Goal: Task Accomplishment & Management: Manage account settings

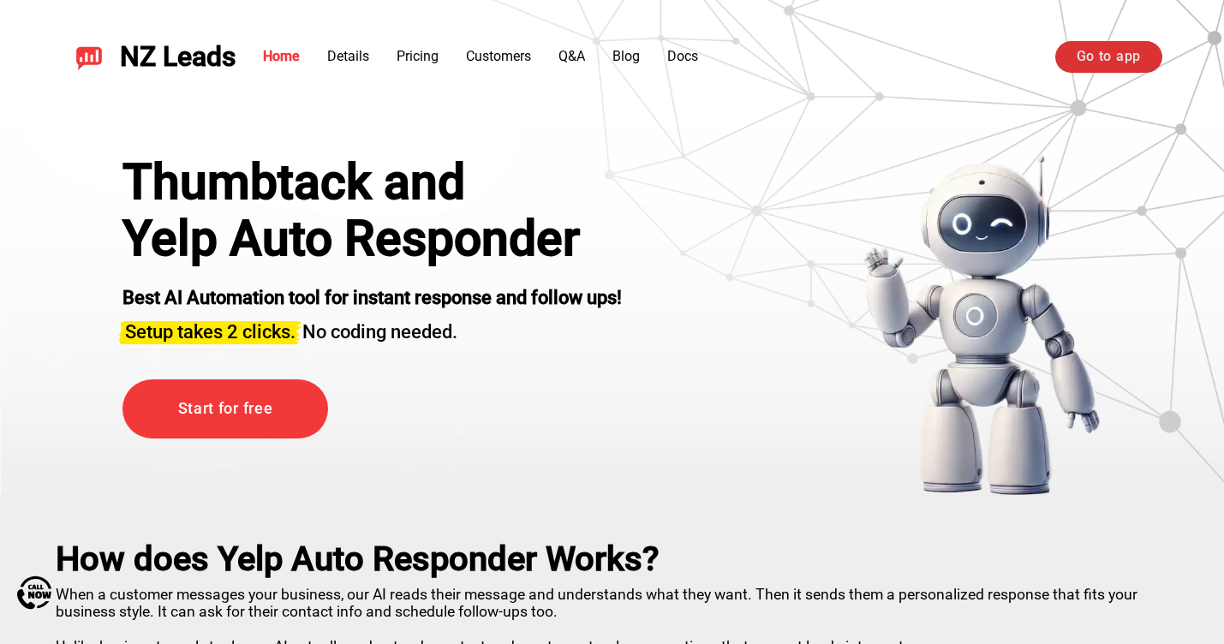
click at [1124, 66] on link "Go to app" at bounding box center [1108, 56] width 107 height 31
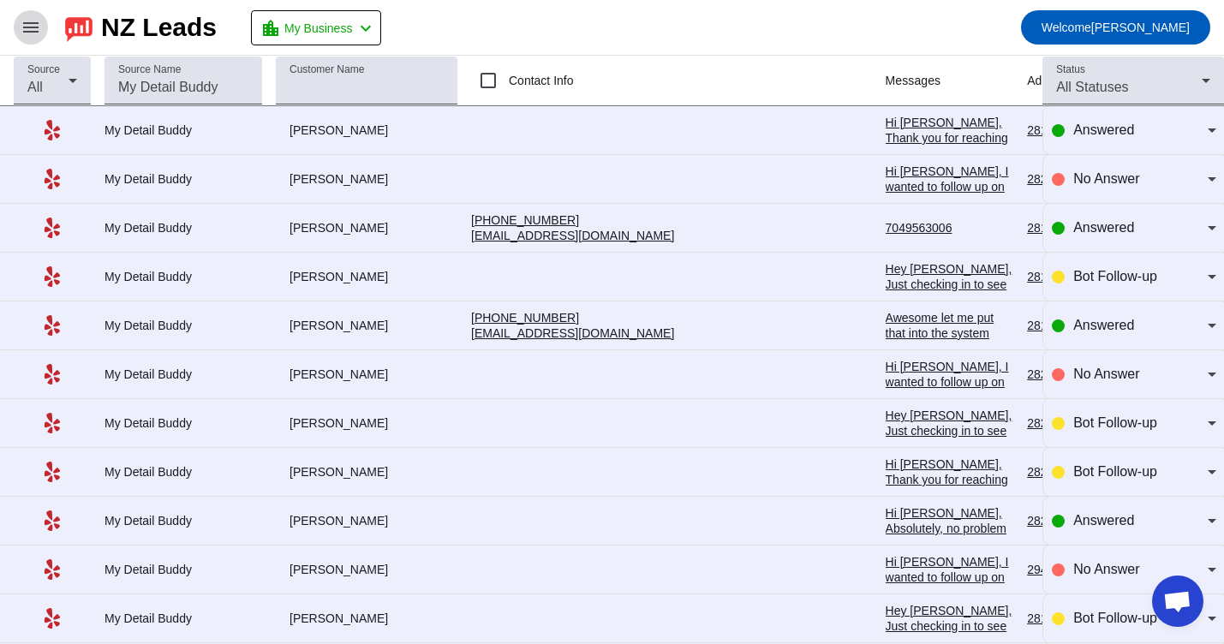
click at [35, 27] on mat-icon "menu" at bounding box center [31, 27] width 21 height 21
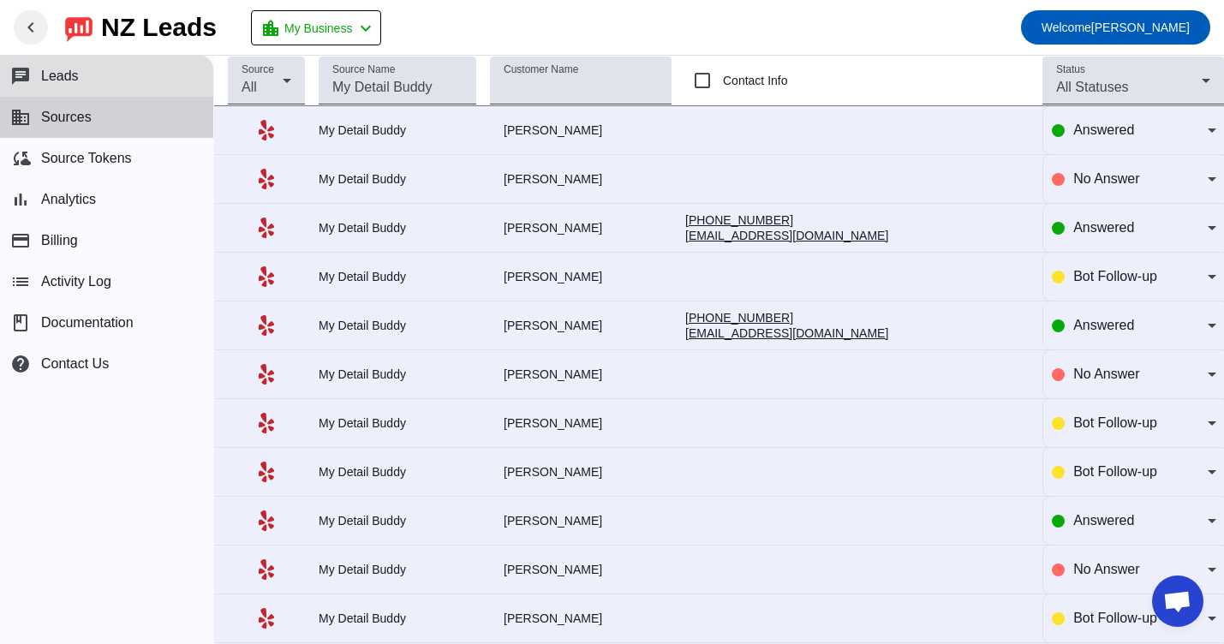
click at [84, 122] on span "Sources" at bounding box center [66, 117] width 51 height 15
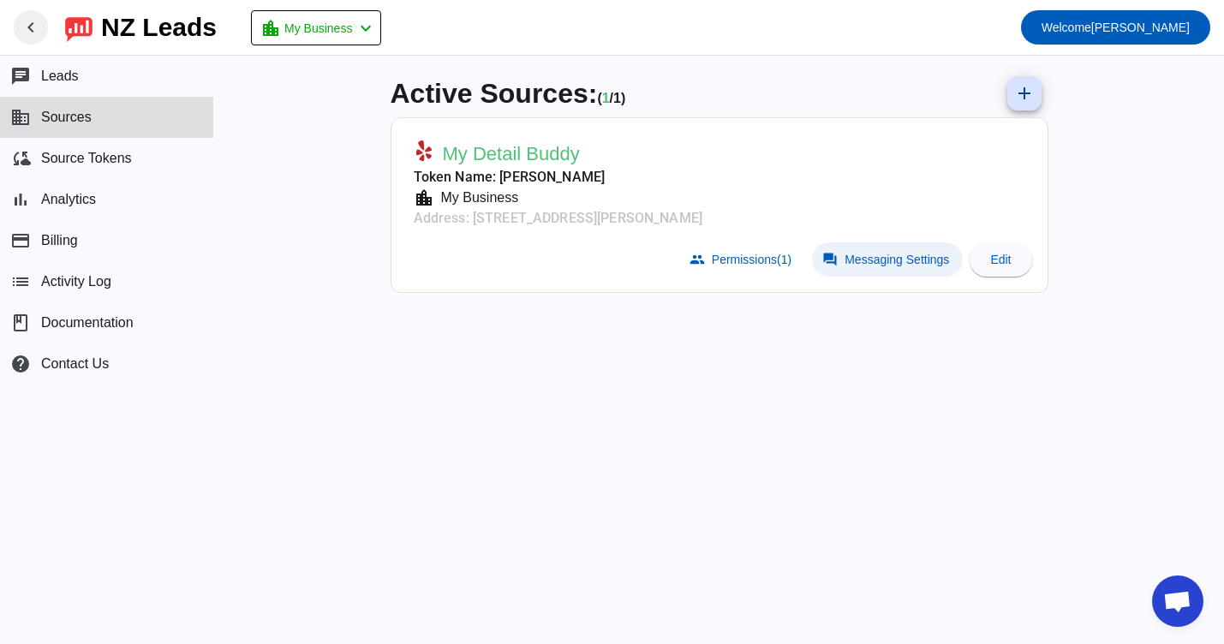
click at [852, 261] on span "Messaging Settings" at bounding box center [896, 260] width 104 height 14
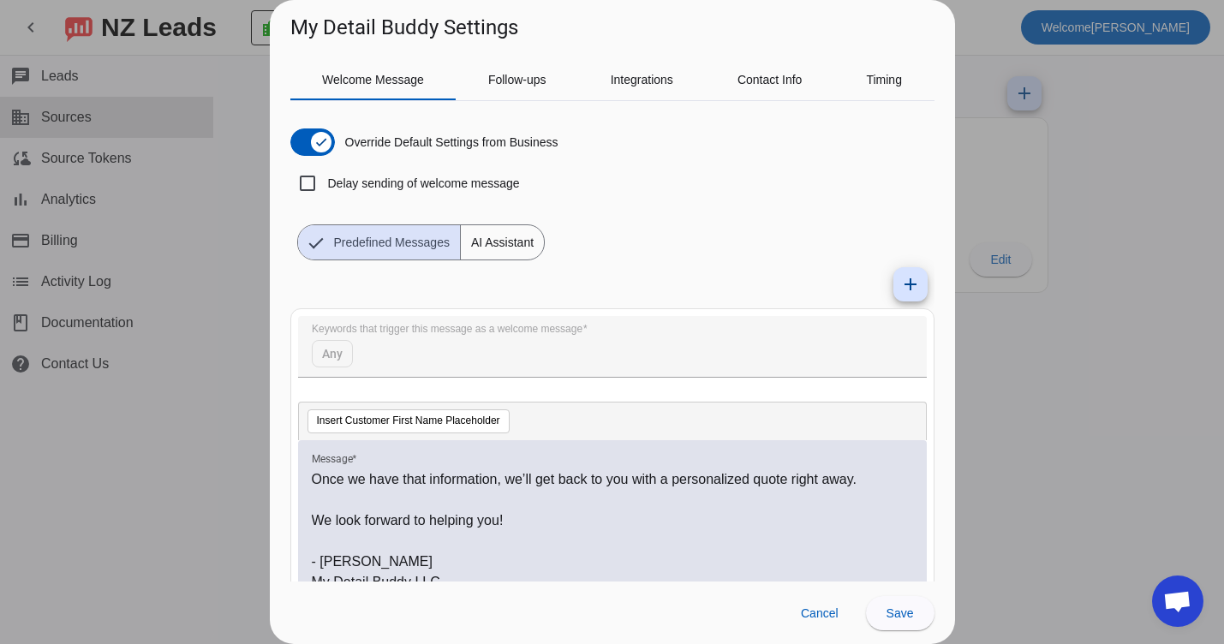
scroll to position [87, 0]
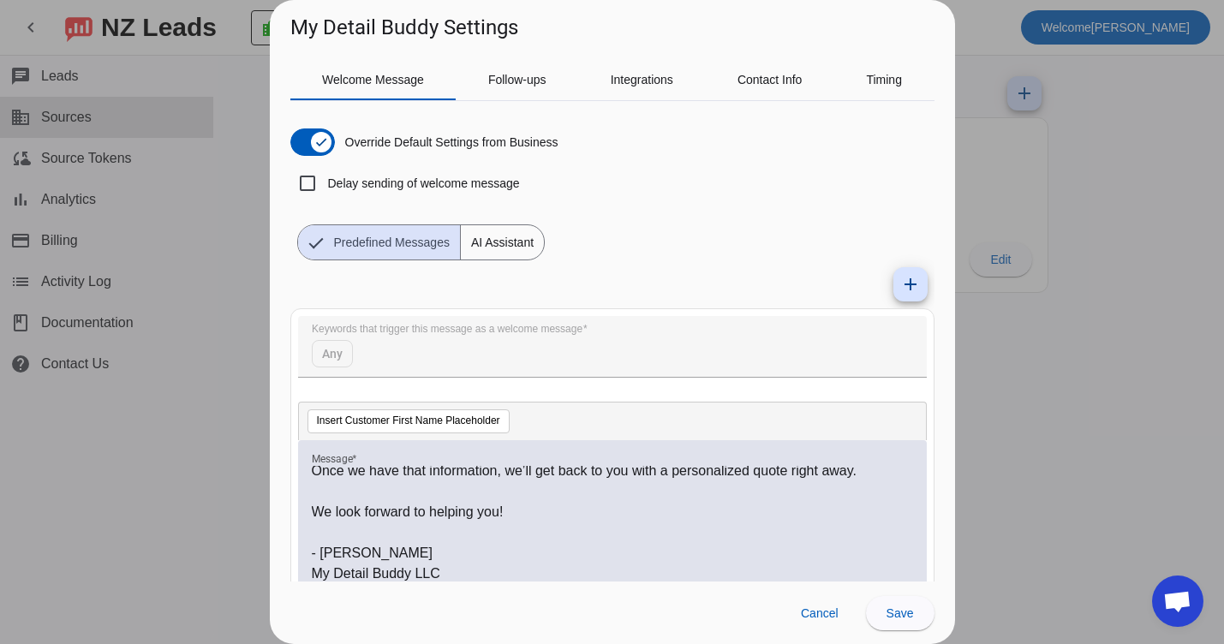
click at [356, 560] on p "- [PERSON_NAME]" at bounding box center [612, 553] width 601 height 21
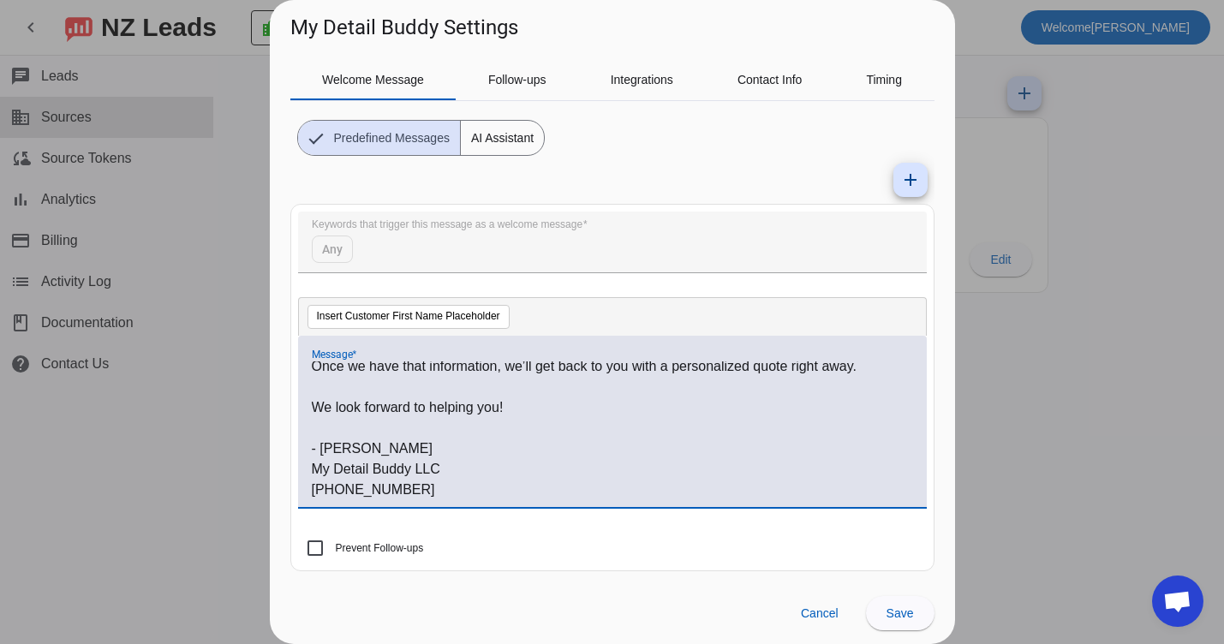
scroll to position [108, 0]
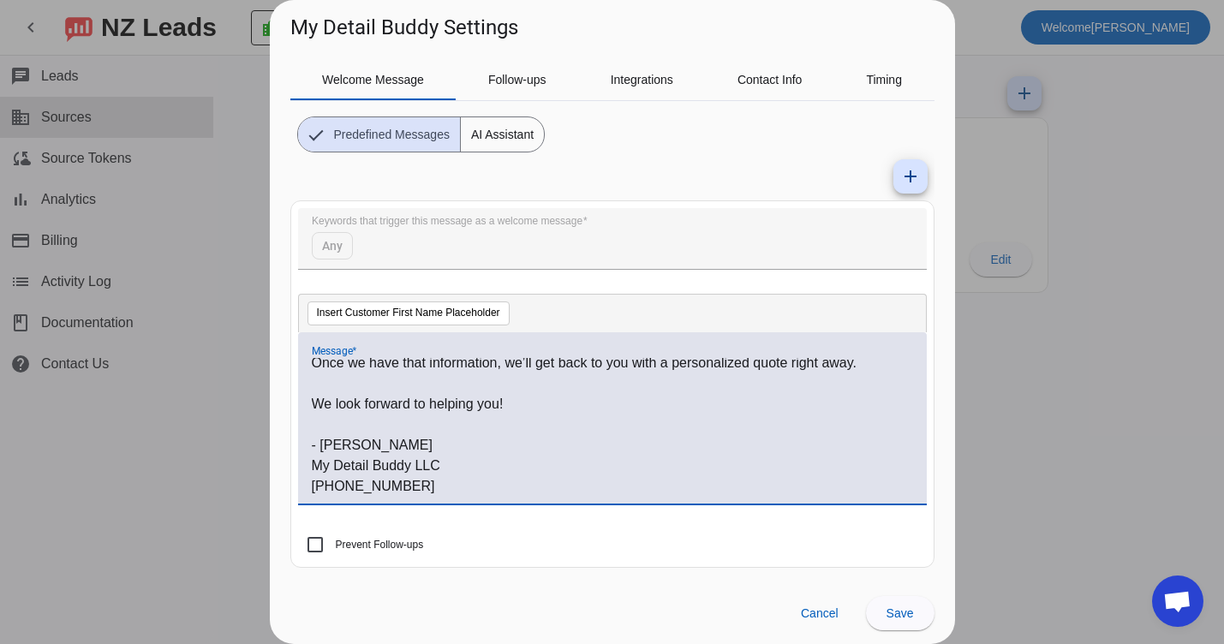
click at [452, 462] on p "My Detail Buddy LLC" at bounding box center [612, 466] width 601 height 21
click at [908, 609] on span "Save" at bounding box center [899, 613] width 27 height 14
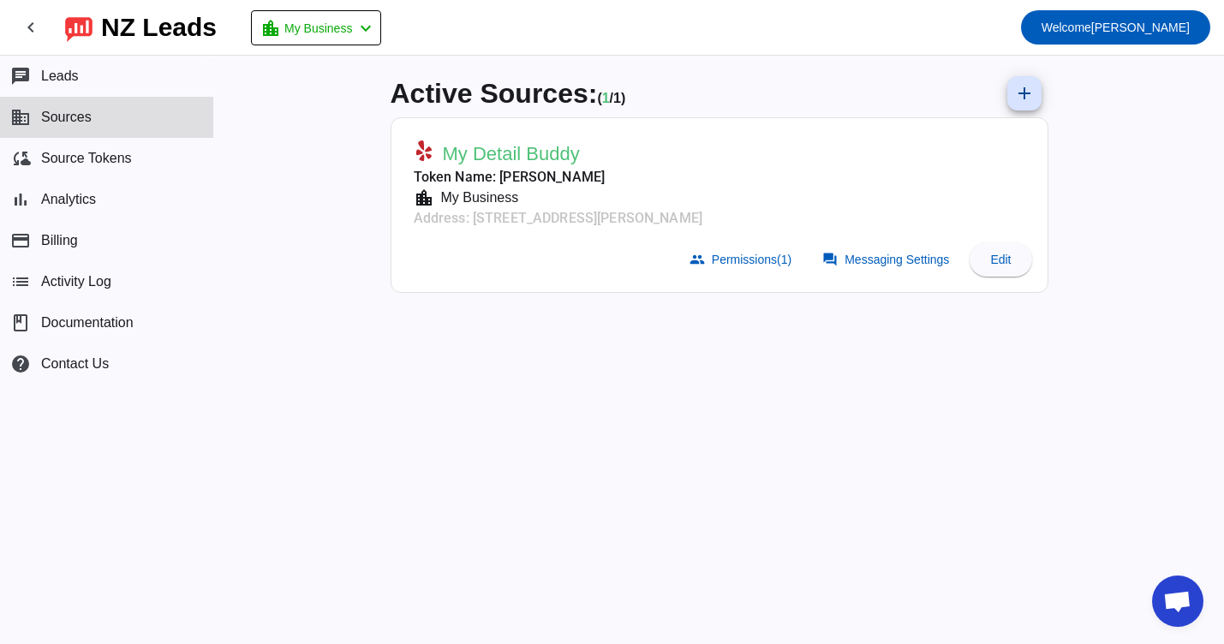
click at [905, 279] on mat-card-actions "group Permissions (1) forum Messaging Settings Edit" at bounding box center [719, 259] width 639 height 48
click at [902, 262] on span "Messaging Settings" at bounding box center [896, 260] width 104 height 14
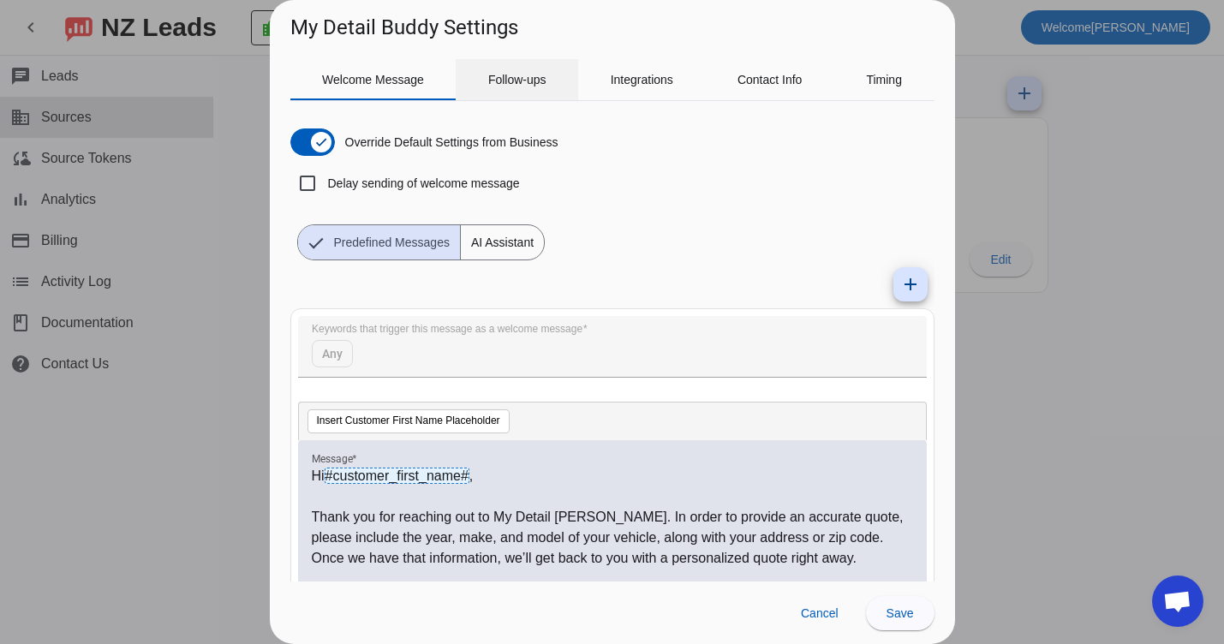
click at [508, 83] on span "Follow-ups" at bounding box center [517, 80] width 58 height 12
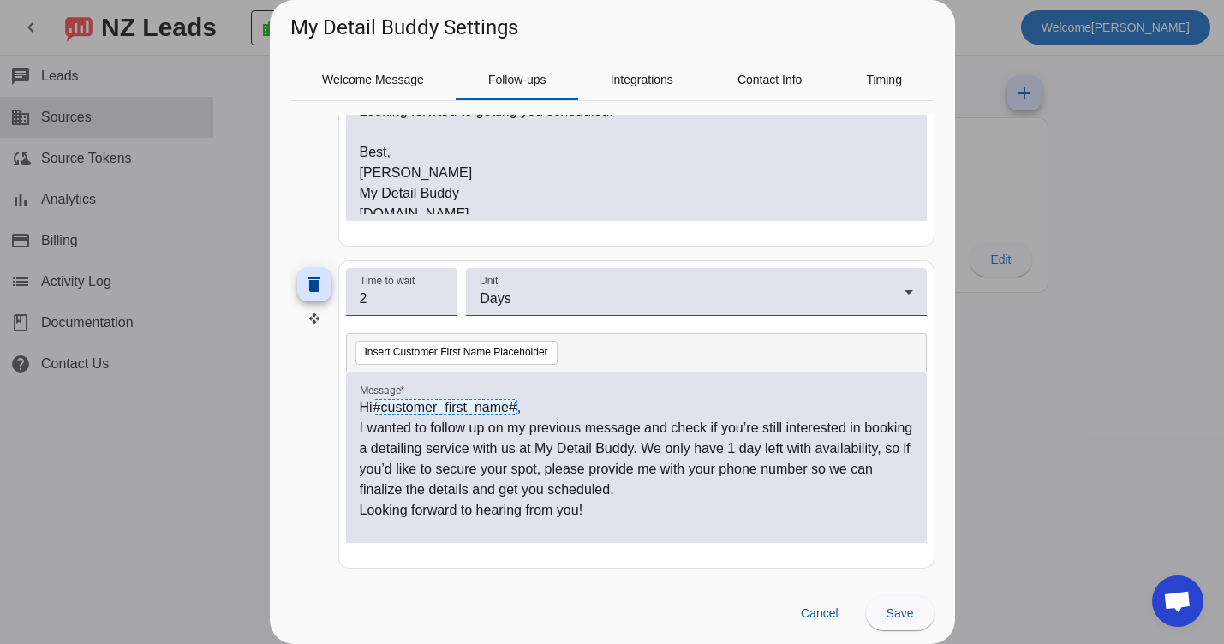
scroll to position [110, 0]
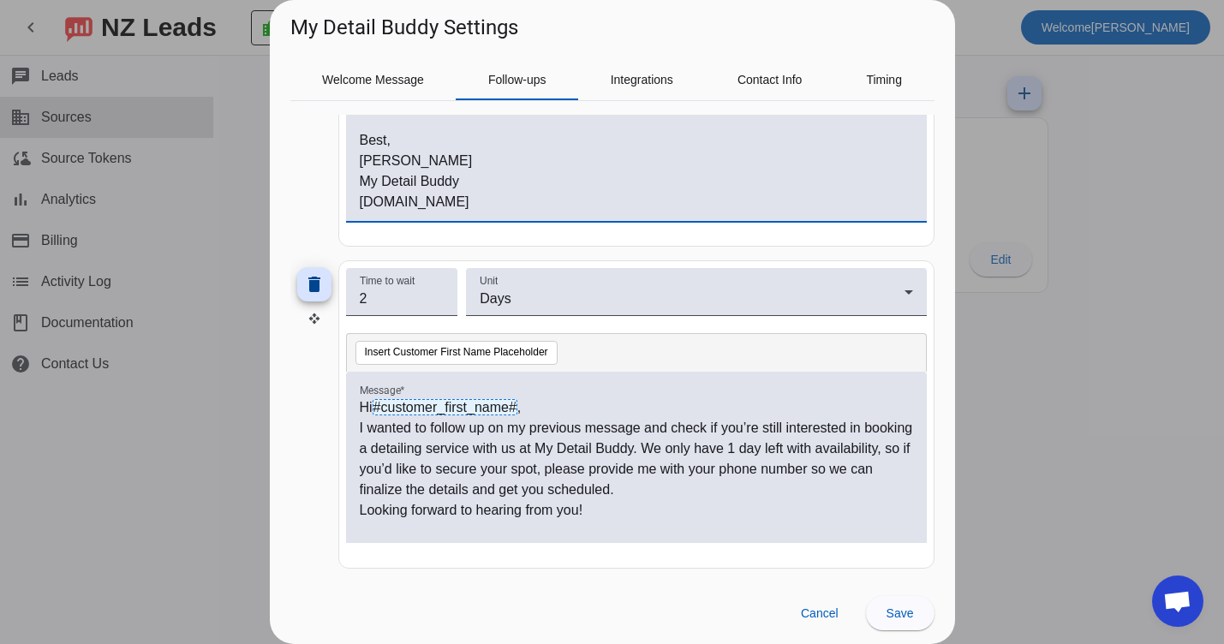
click at [386, 153] on p "[PERSON_NAME]" at bounding box center [636, 161] width 553 height 21
click at [396, 160] on p "[PERSON_NAME]" at bounding box center [636, 161] width 553 height 21
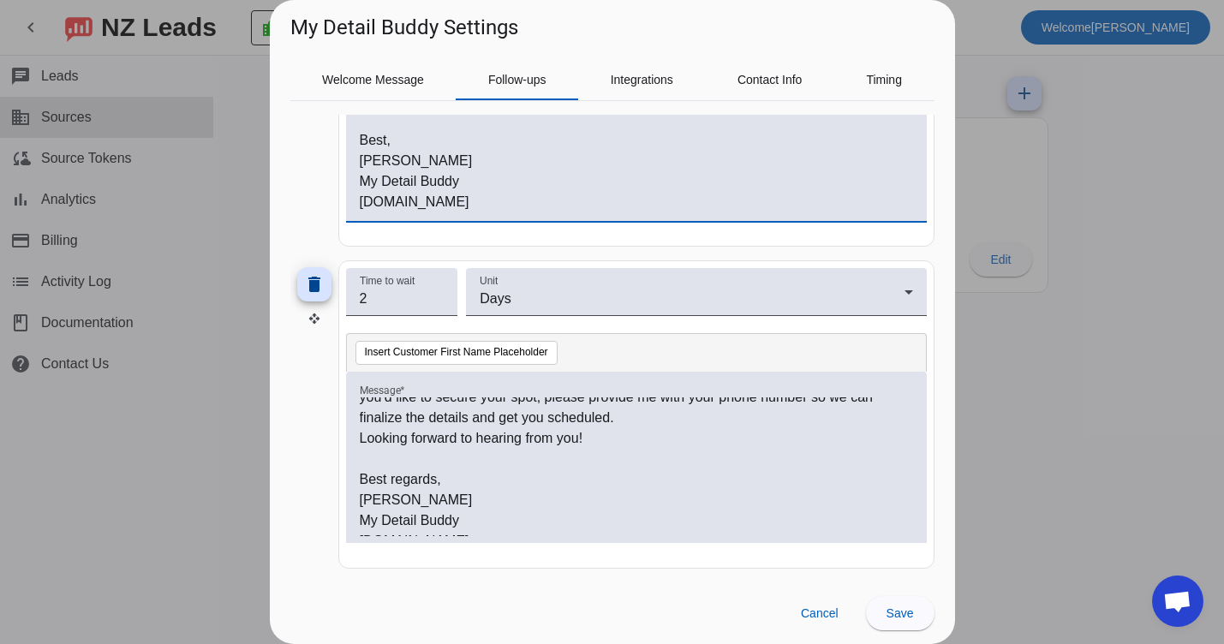
scroll to position [108, 0]
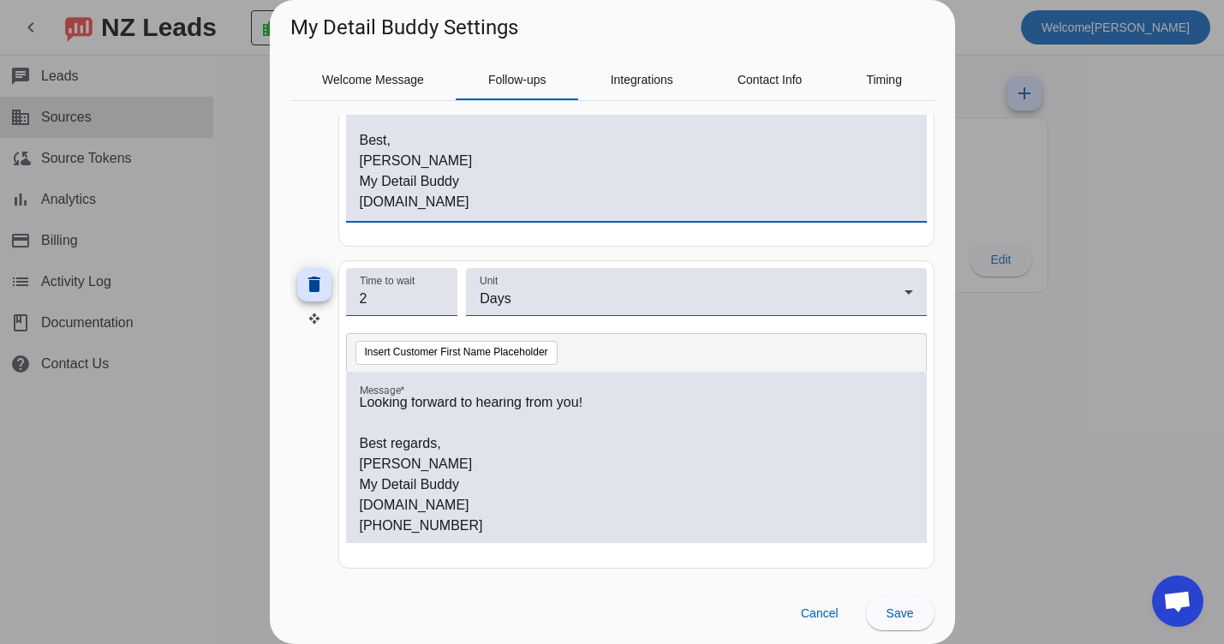
click at [400, 462] on p "[PERSON_NAME]" at bounding box center [636, 464] width 553 height 21
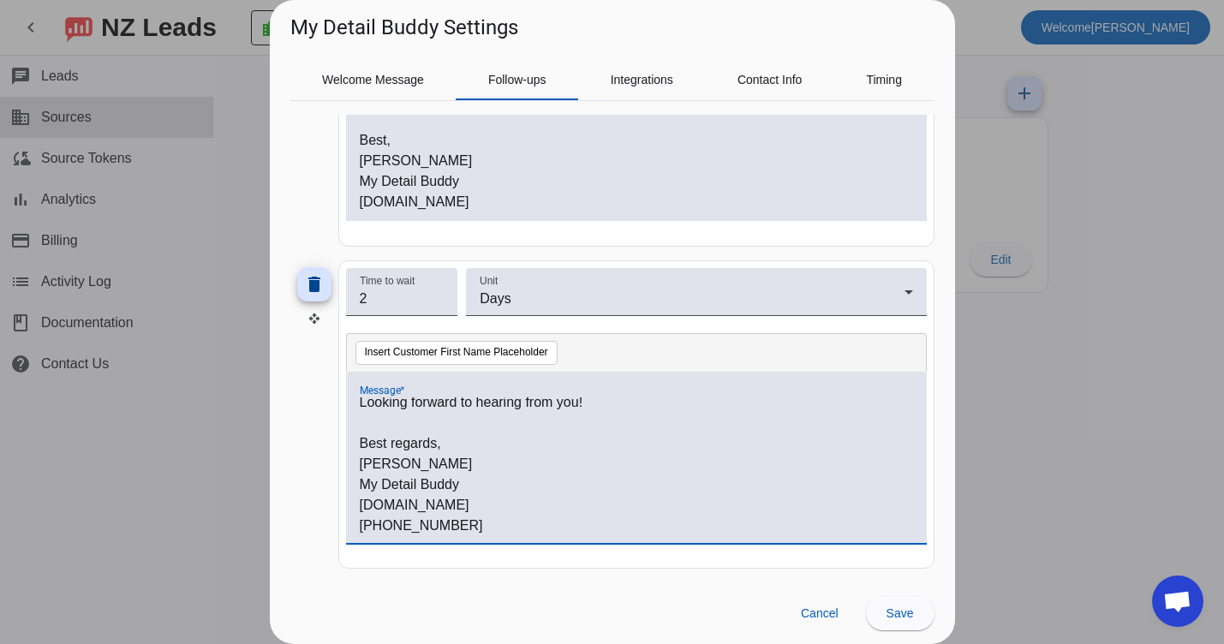
scroll to position [0, 0]
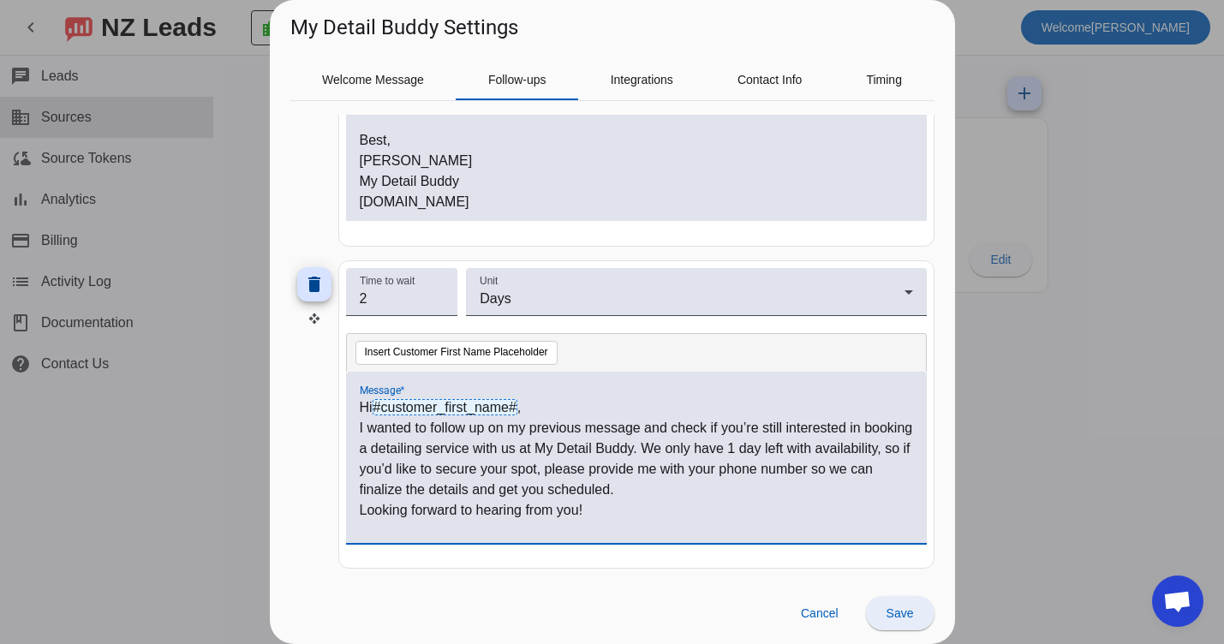
click at [902, 609] on span "Save" at bounding box center [899, 613] width 27 height 14
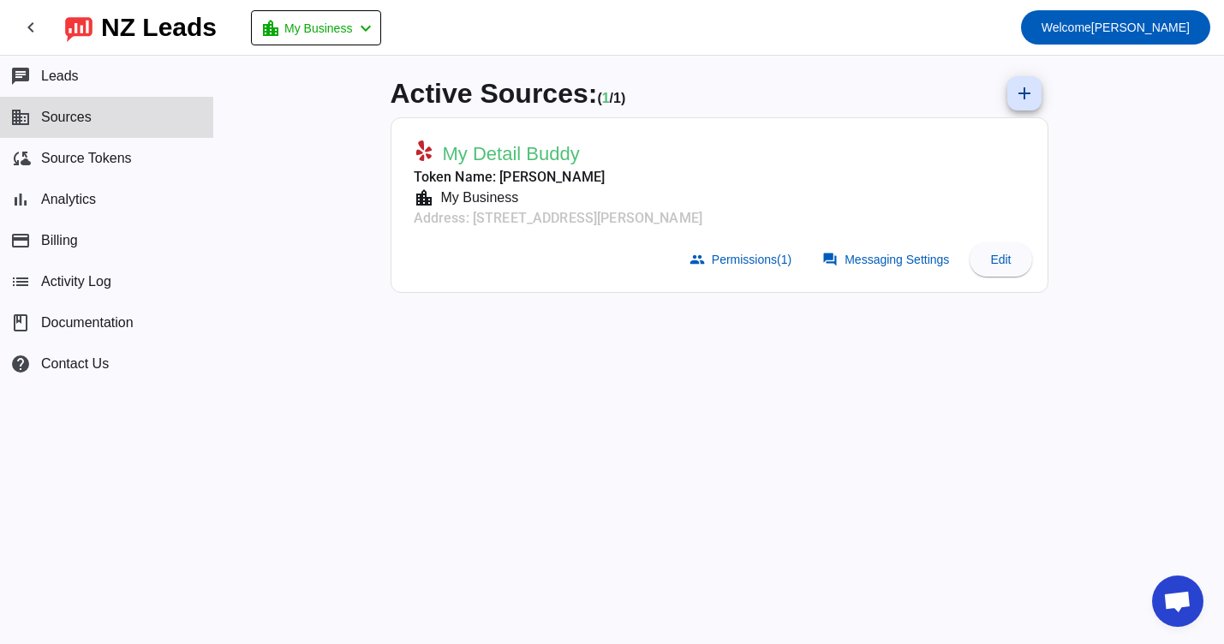
click at [508, 154] on span "My Detail Buddy" at bounding box center [511, 154] width 137 height 24
click at [869, 247] on span at bounding box center [887, 259] width 151 height 34
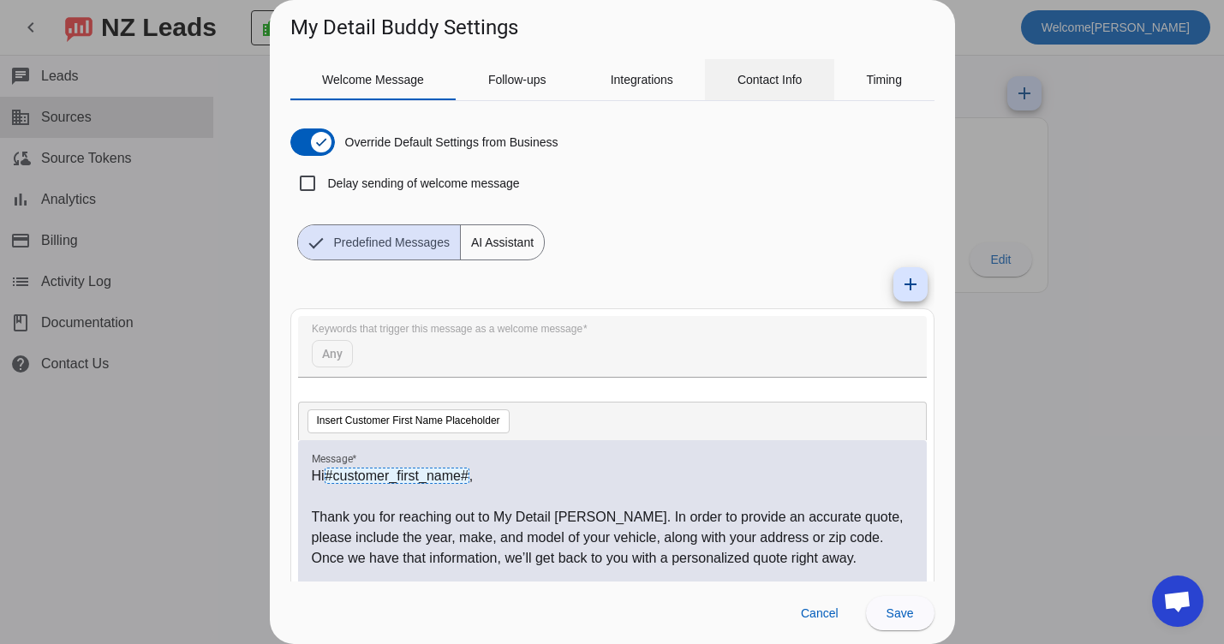
click at [773, 68] on span "Contact Info" at bounding box center [769, 79] width 65 height 41
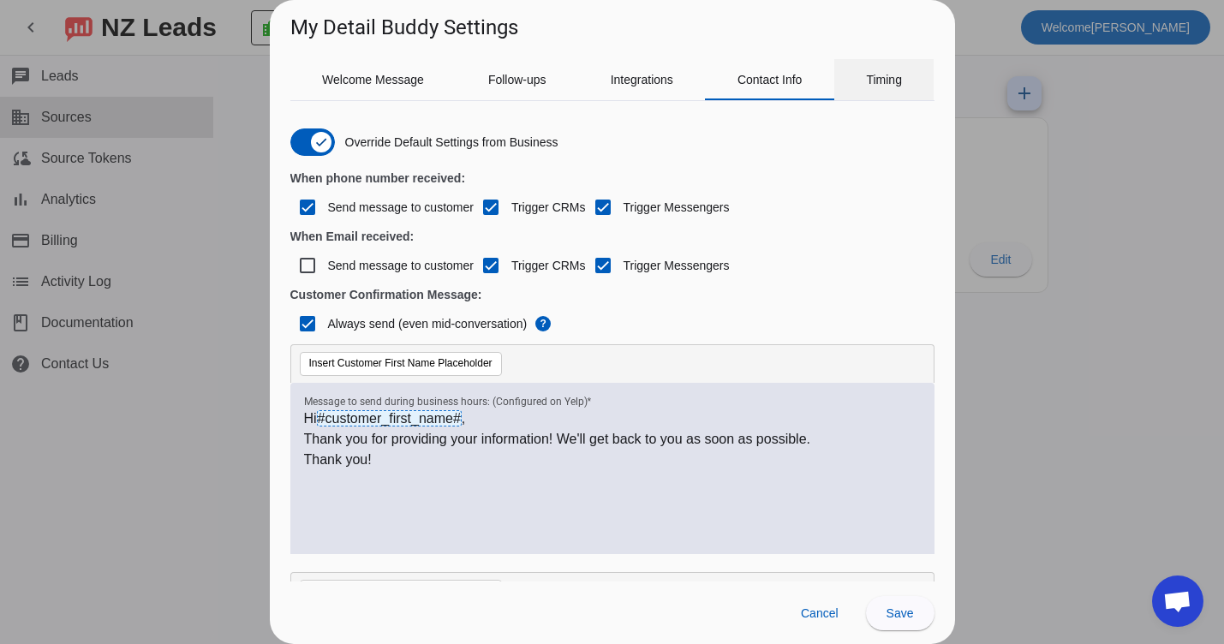
click at [881, 82] on span "Timing" at bounding box center [884, 80] width 36 height 12
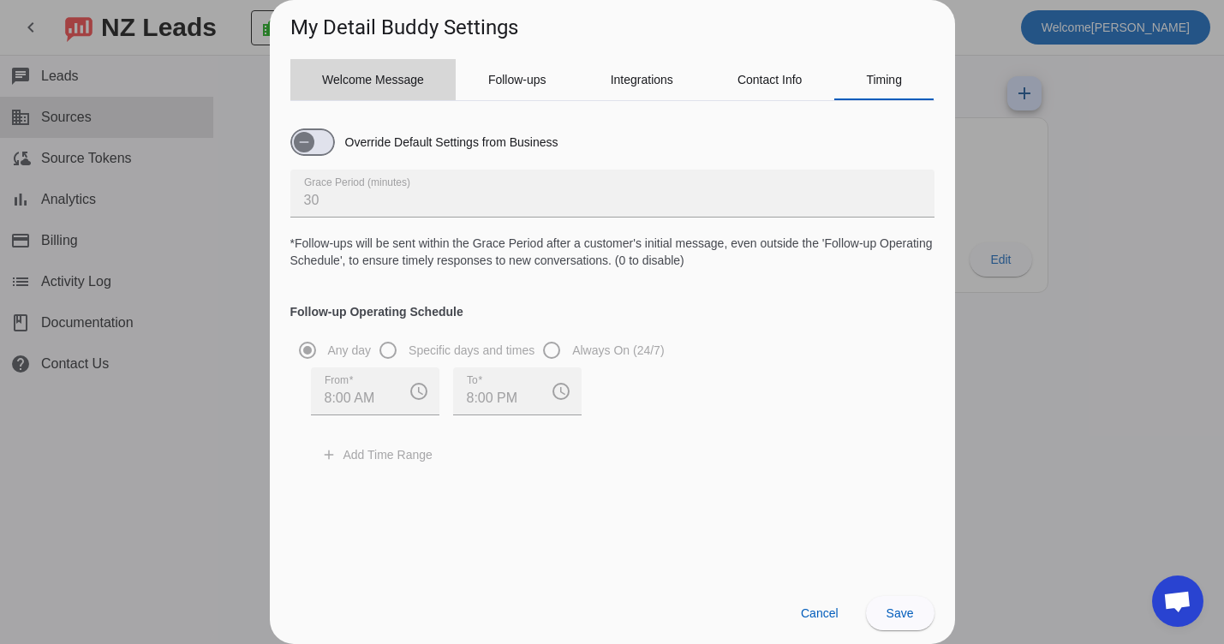
click at [392, 87] on span "Welcome Message" at bounding box center [373, 79] width 102 height 41
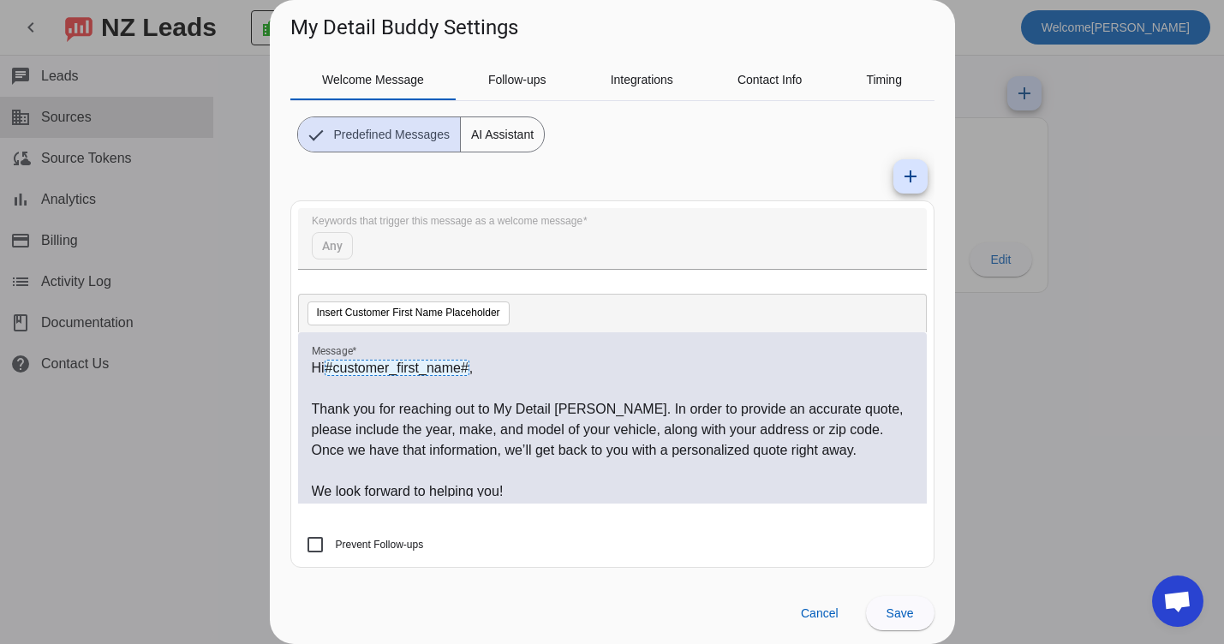
scroll to position [87, 0]
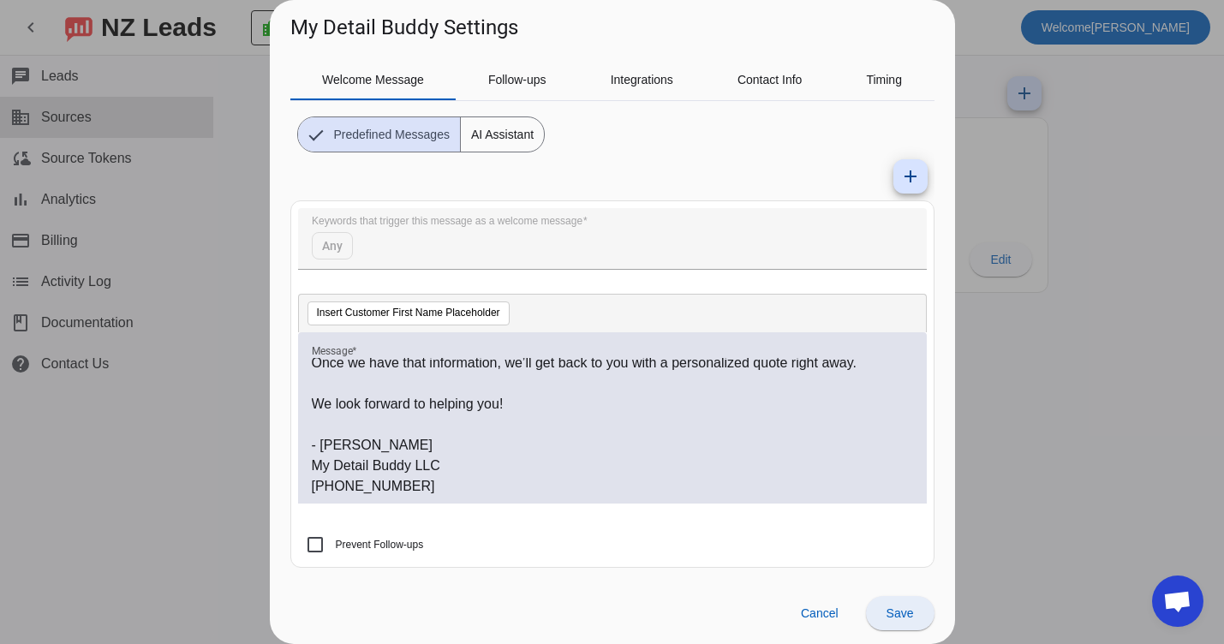
click at [909, 606] on span "Save" at bounding box center [899, 613] width 27 height 14
